Goal: Check status: Check status

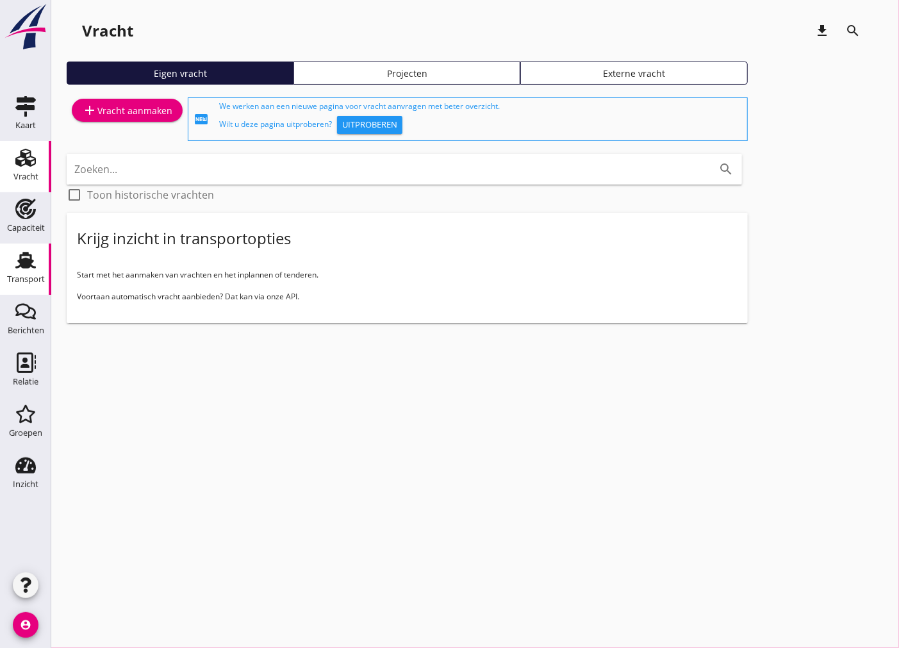
click at [28, 269] on icon "Transport" at bounding box center [25, 260] width 21 height 21
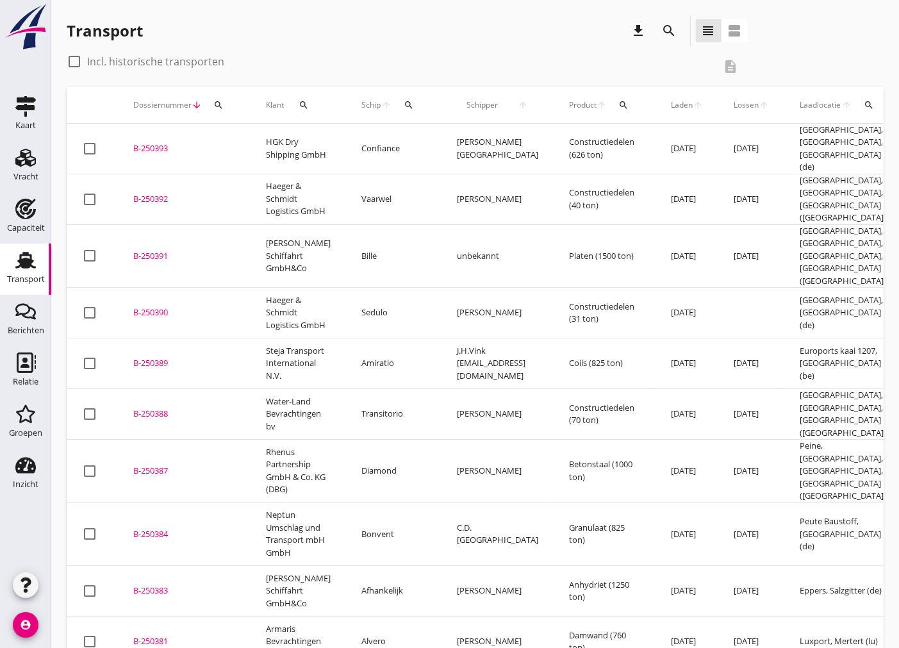
click at [618, 110] on icon "search" at bounding box center [623, 105] width 10 height 10
click at [630, 144] on input "Zoeken op product..." at bounding box center [669, 142] width 133 height 21
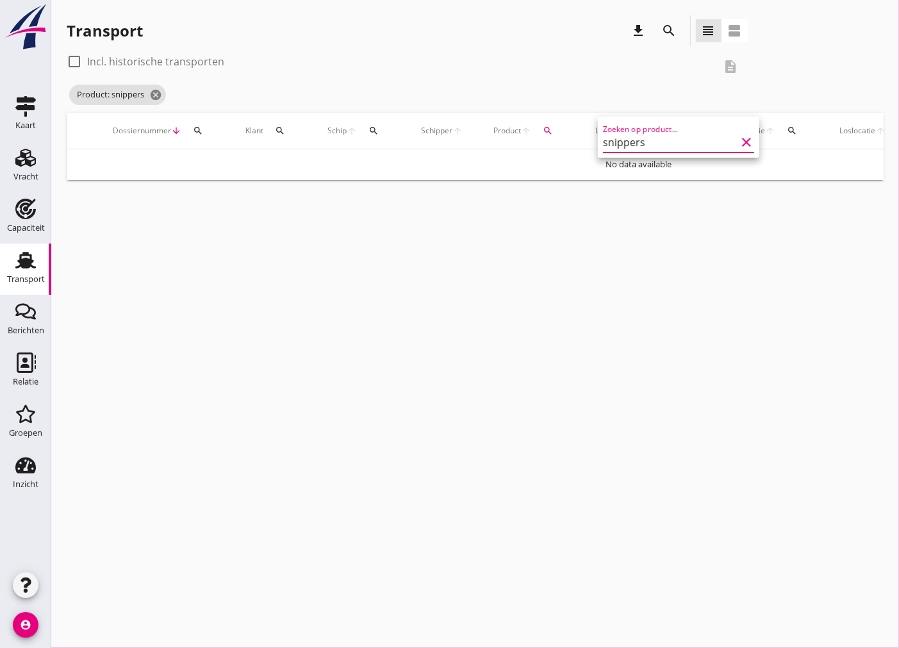
type input "snippers"
click at [548, 253] on div "cancel You are impersonating another user. Transport download search view_headl…" at bounding box center [475, 324] width 848 height 648
click at [78, 62] on div at bounding box center [74, 62] width 22 height 22
checkbox input "true"
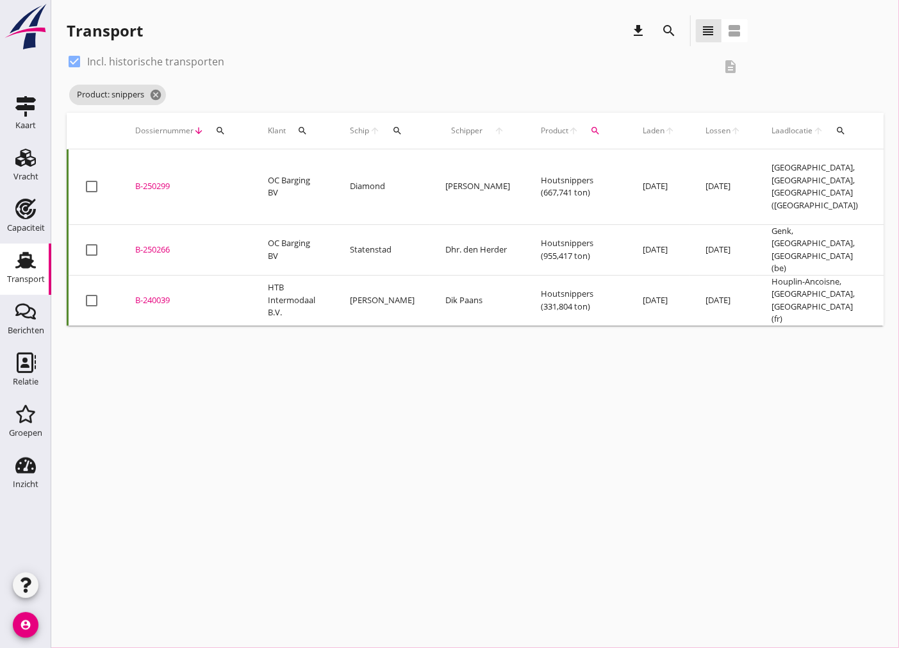
click at [147, 245] on div "B-250266" at bounding box center [186, 250] width 102 height 13
